Goal: Task Accomplishment & Management: Use online tool/utility

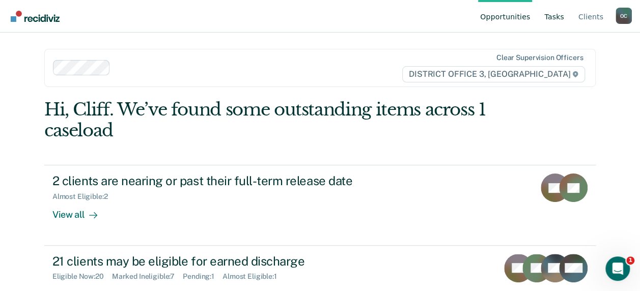
click at [562, 14] on link "Tasks" at bounding box center [554, 16] width 24 height 33
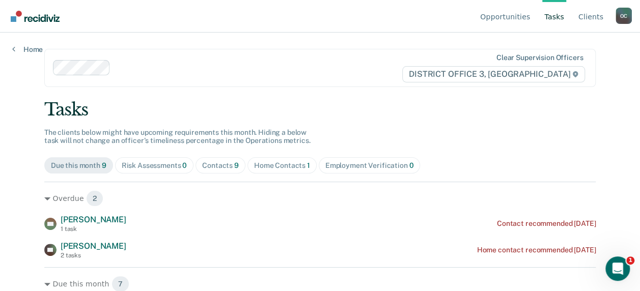
click at [276, 165] on div "Home Contacts 1" at bounding box center [282, 165] width 56 height 9
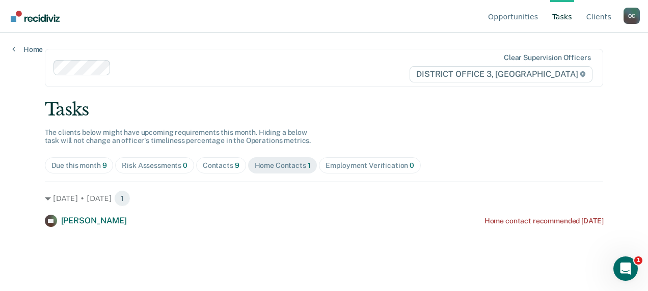
click at [276, 165] on div "Home Contacts 1" at bounding box center [283, 165] width 56 height 9
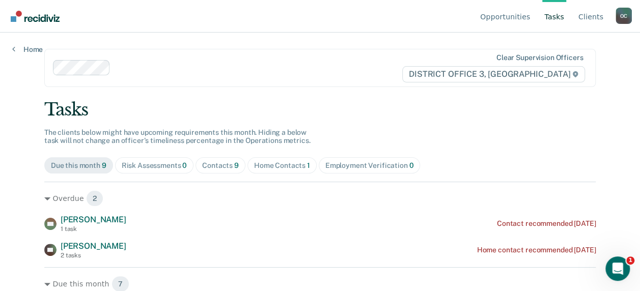
click at [78, 163] on div "Due this month 9" at bounding box center [79, 165] width 56 height 9
